Goal: Navigation & Orientation: Understand site structure

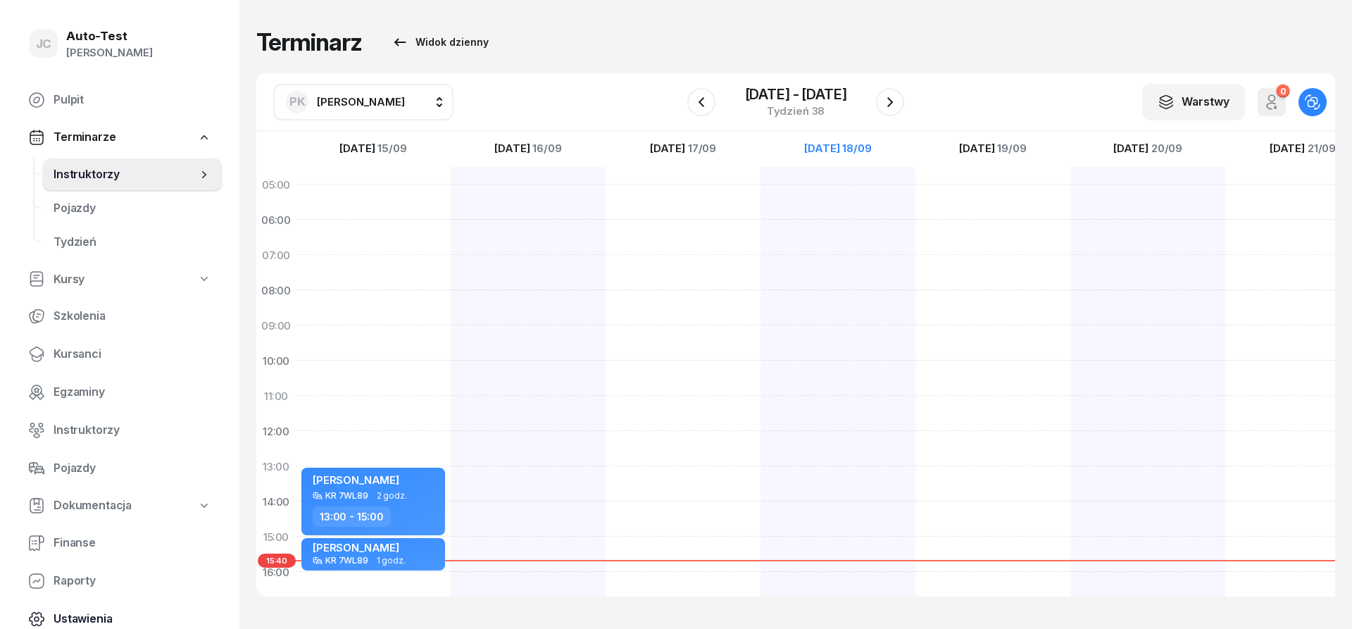
scroll to position [170, 0]
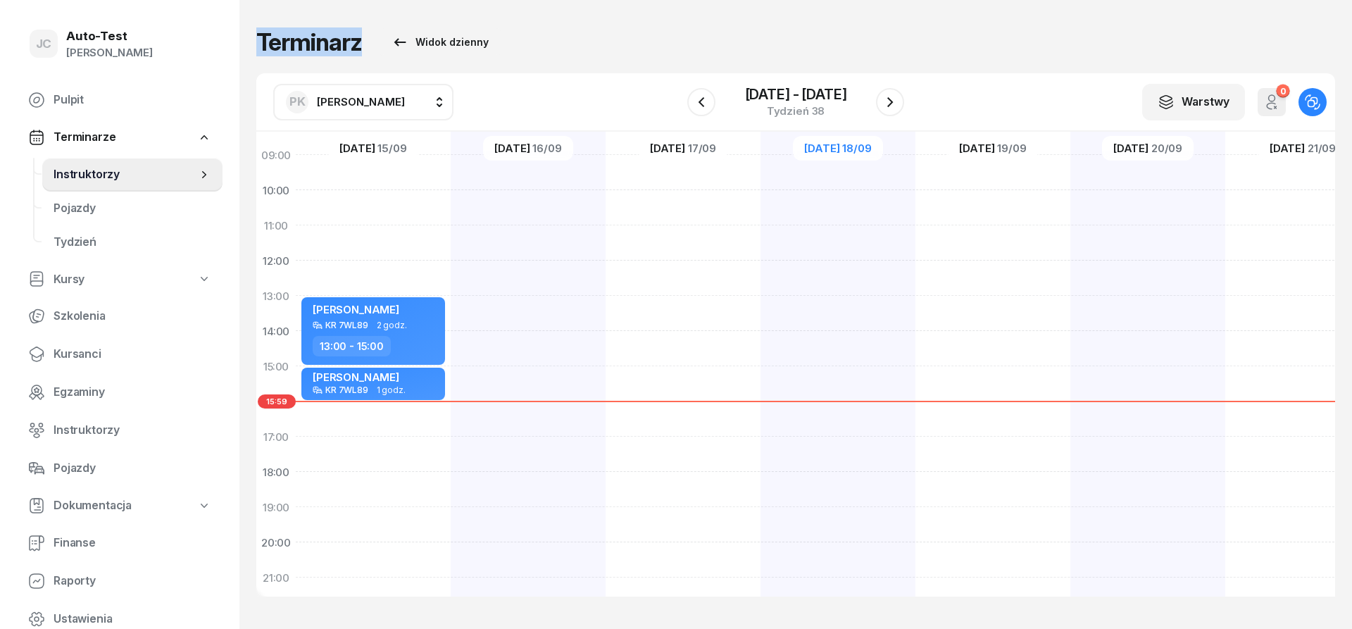
drag, startPoint x: 469, startPoint y: 44, endPoint x: 260, endPoint y: 38, distance: 209.2
click at [260, 38] on div "Terminarz Widok dzienny" at bounding box center [795, 42] width 1079 height 28
click at [260, 38] on h1 "Terminarz" at bounding box center [309, 42] width 106 height 25
drag, startPoint x: 263, startPoint y: 38, endPoint x: 537, endPoint y: 49, distance: 274.1
click at [531, 49] on div "Terminarz Widok dzienny" at bounding box center [795, 42] width 1079 height 28
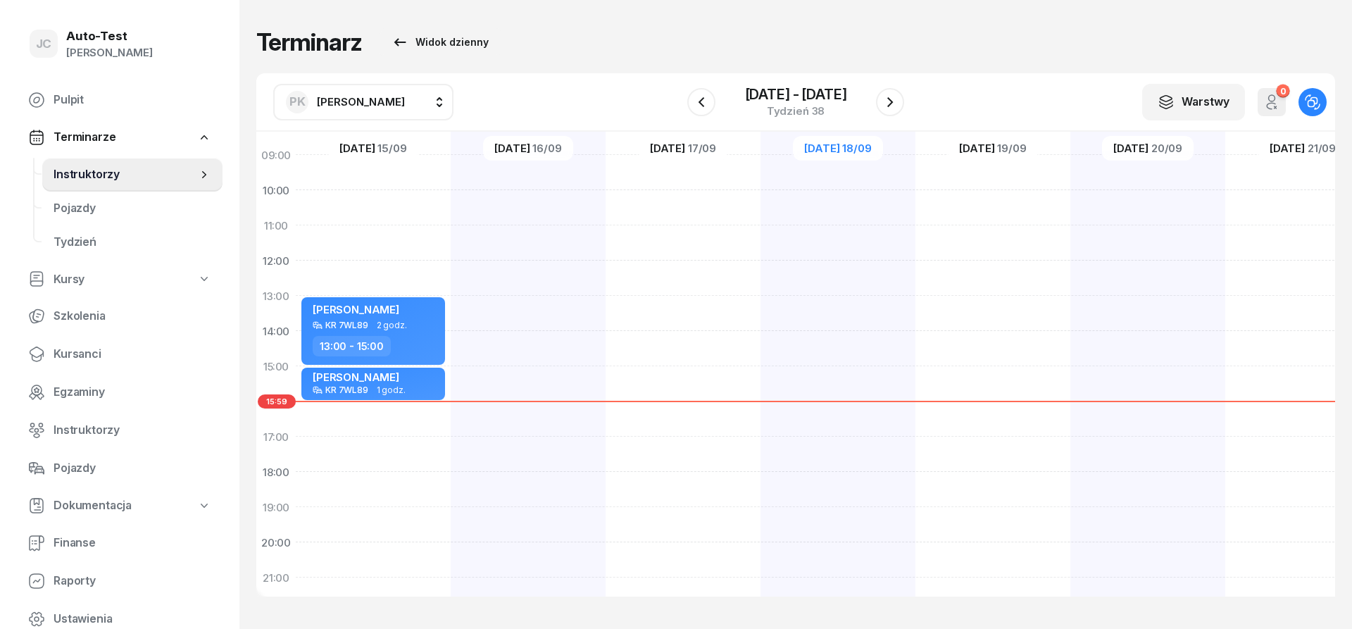
click at [580, 43] on div "Terminarz Widok dzienny" at bounding box center [795, 42] width 1079 height 28
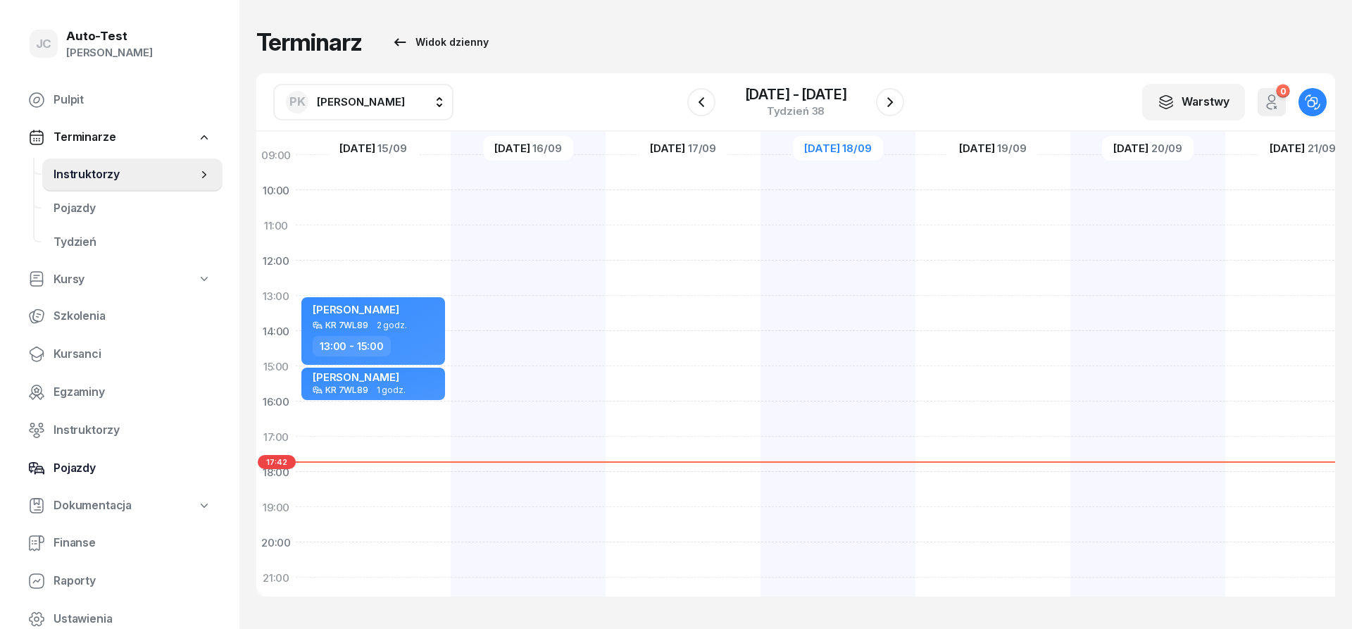
click at [125, 470] on span "Pojazdy" at bounding box center [133, 468] width 158 height 18
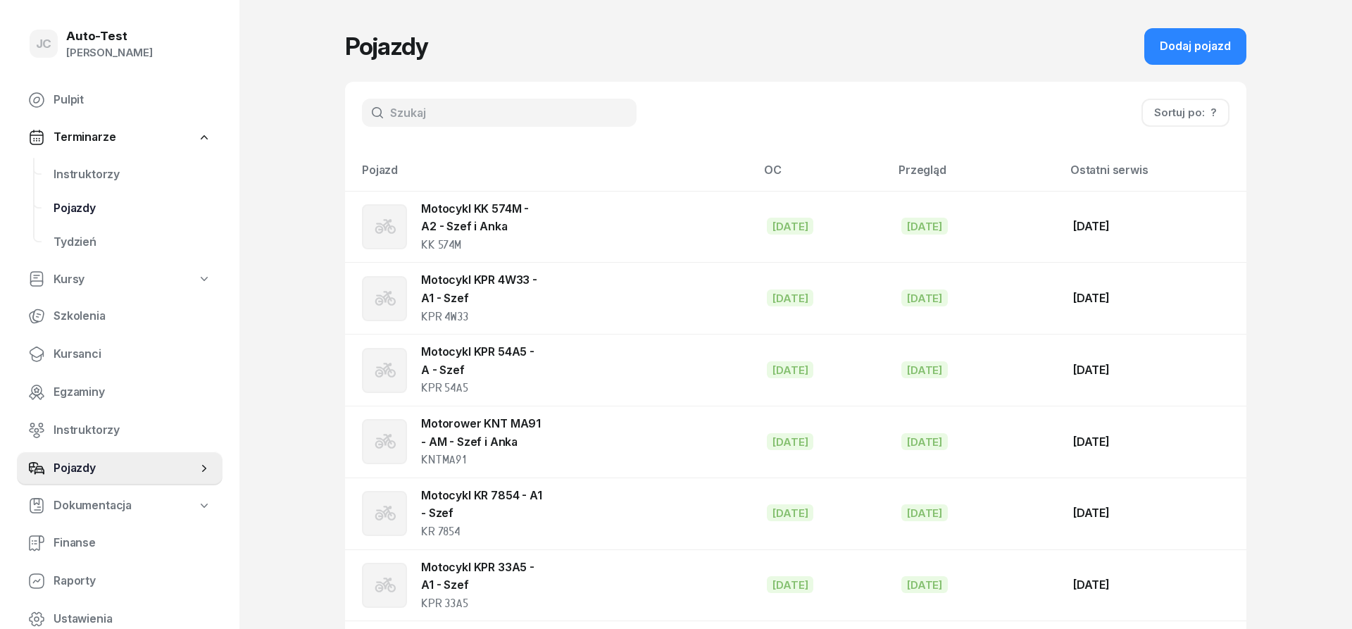
click at [116, 204] on span "Pojazdy" at bounding box center [133, 208] width 158 height 18
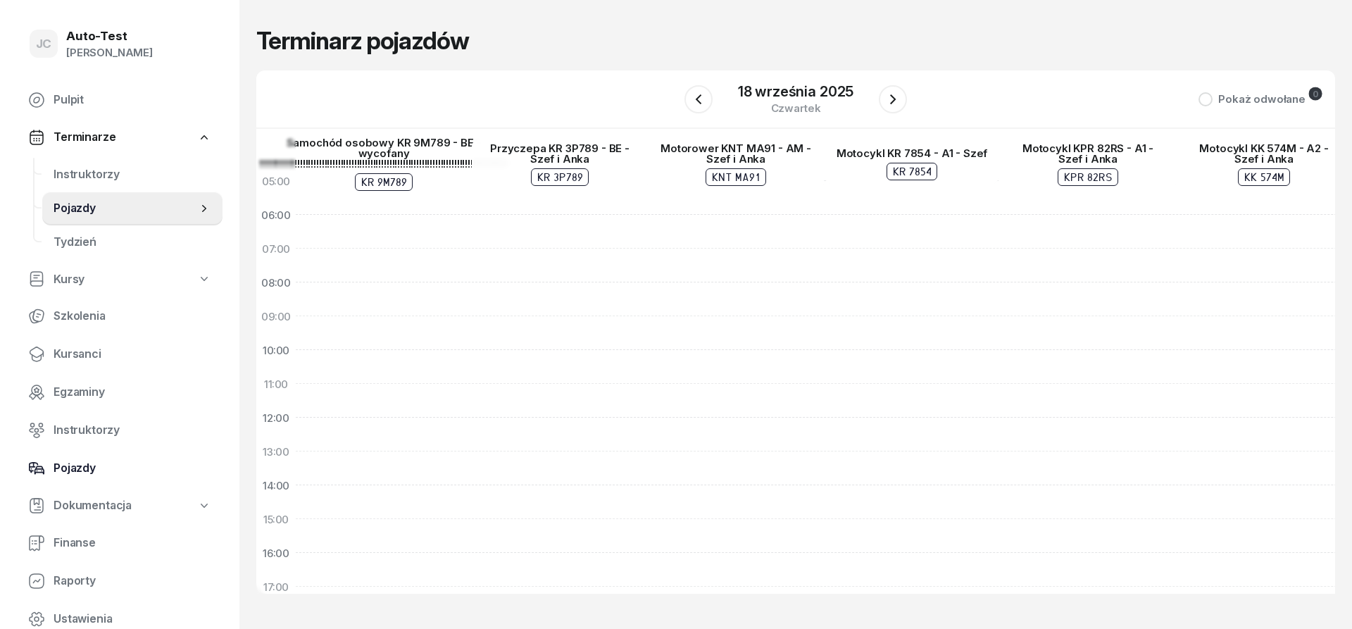
click at [137, 463] on span "Pojazdy" at bounding box center [133, 468] width 158 height 18
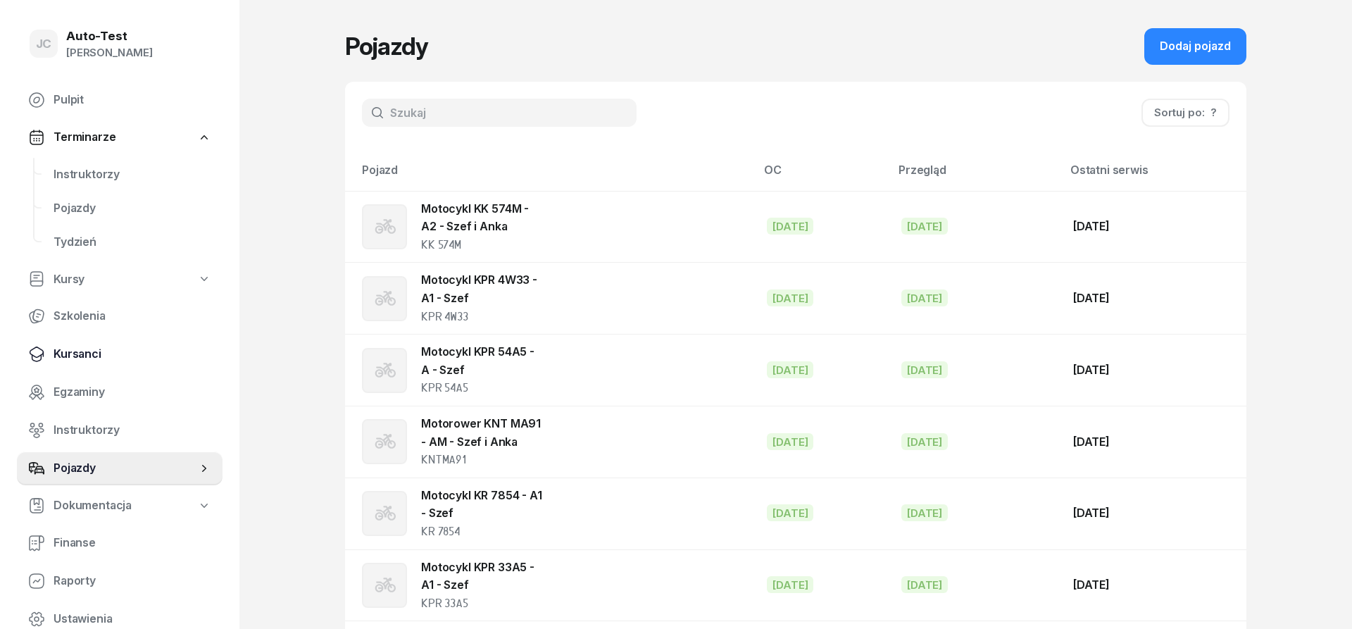
click at [117, 356] on span "Kursanci" at bounding box center [133, 354] width 158 height 18
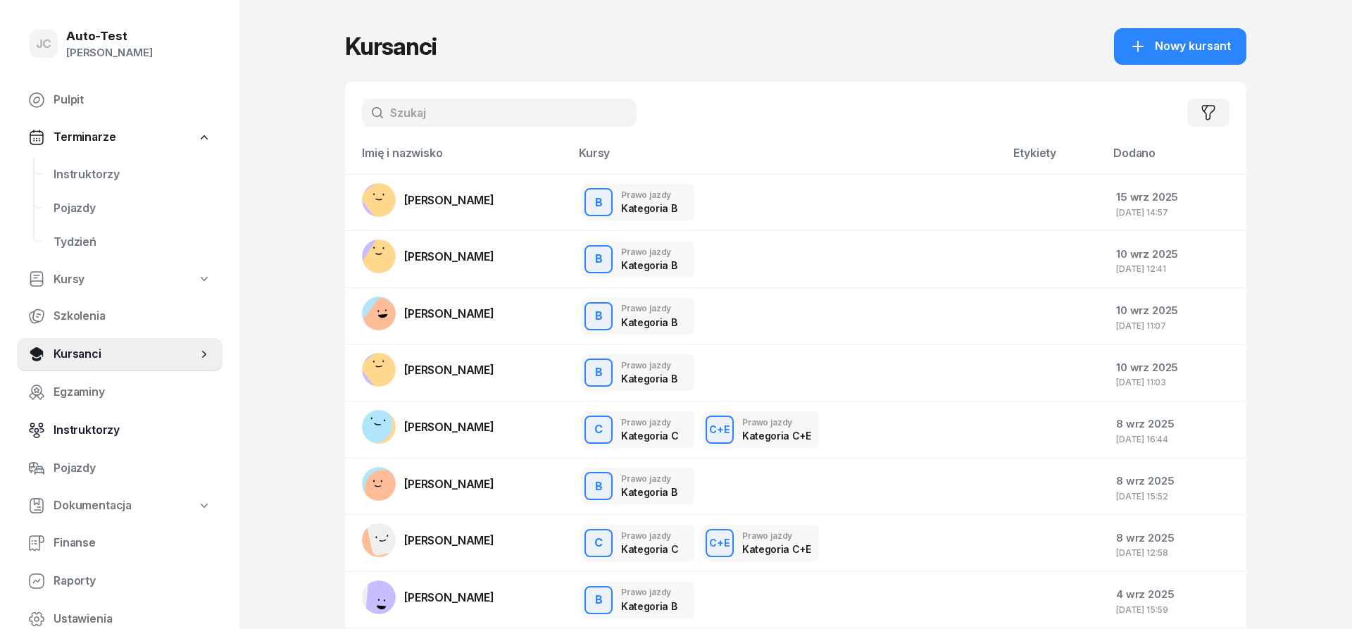
click at [135, 436] on span "Instruktorzy" at bounding box center [133, 430] width 158 height 18
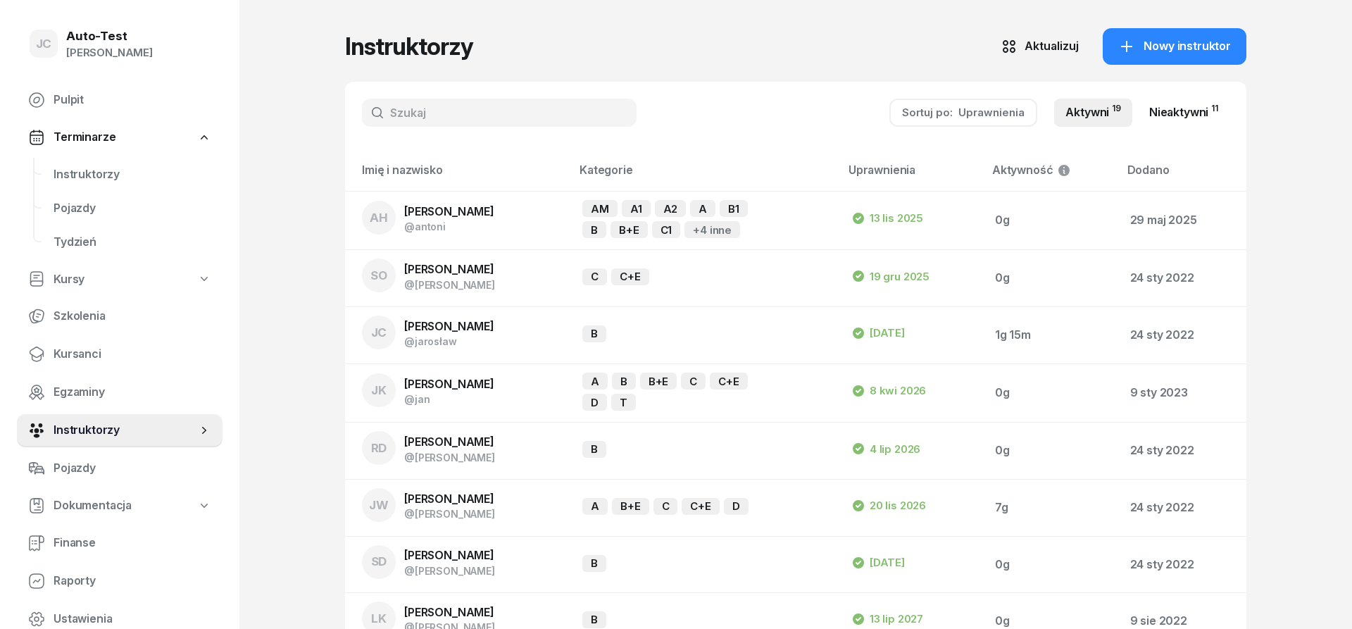
click at [1165, 111] on link "Nieaktywni 11" at bounding box center [1184, 113] width 92 height 28
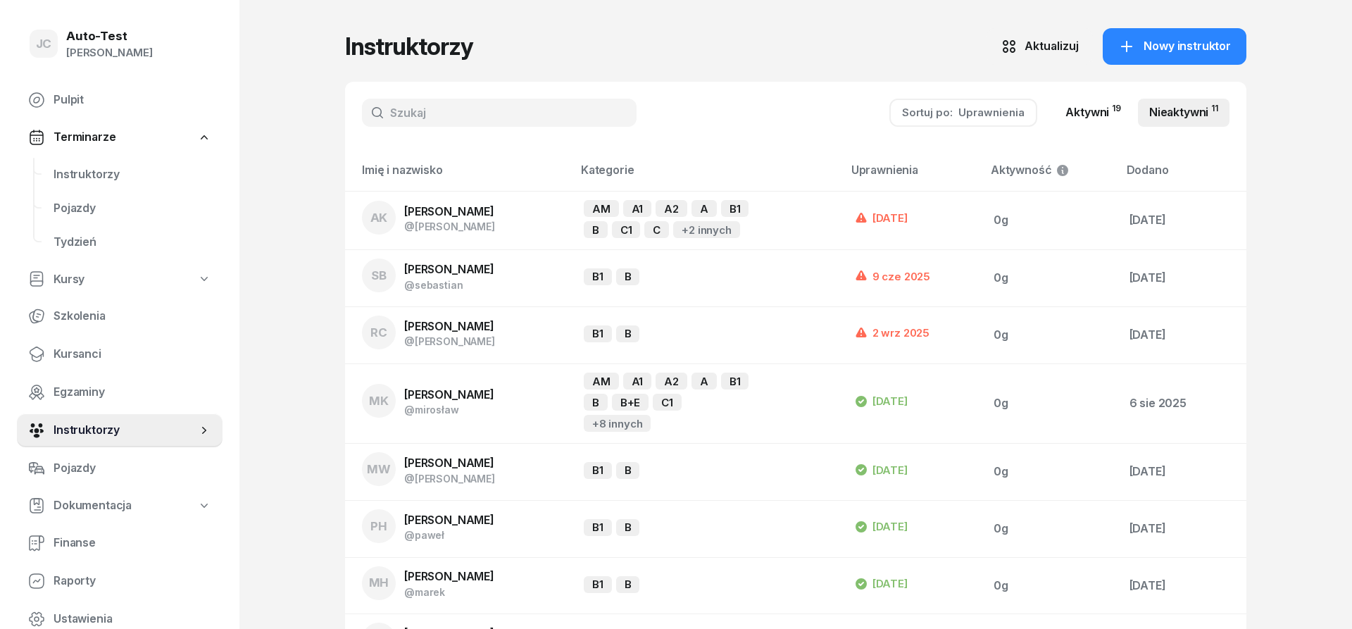
click at [1095, 115] on link "Aktywni 19" at bounding box center [1093, 113] width 78 height 28
